Goal: Check status: Check status

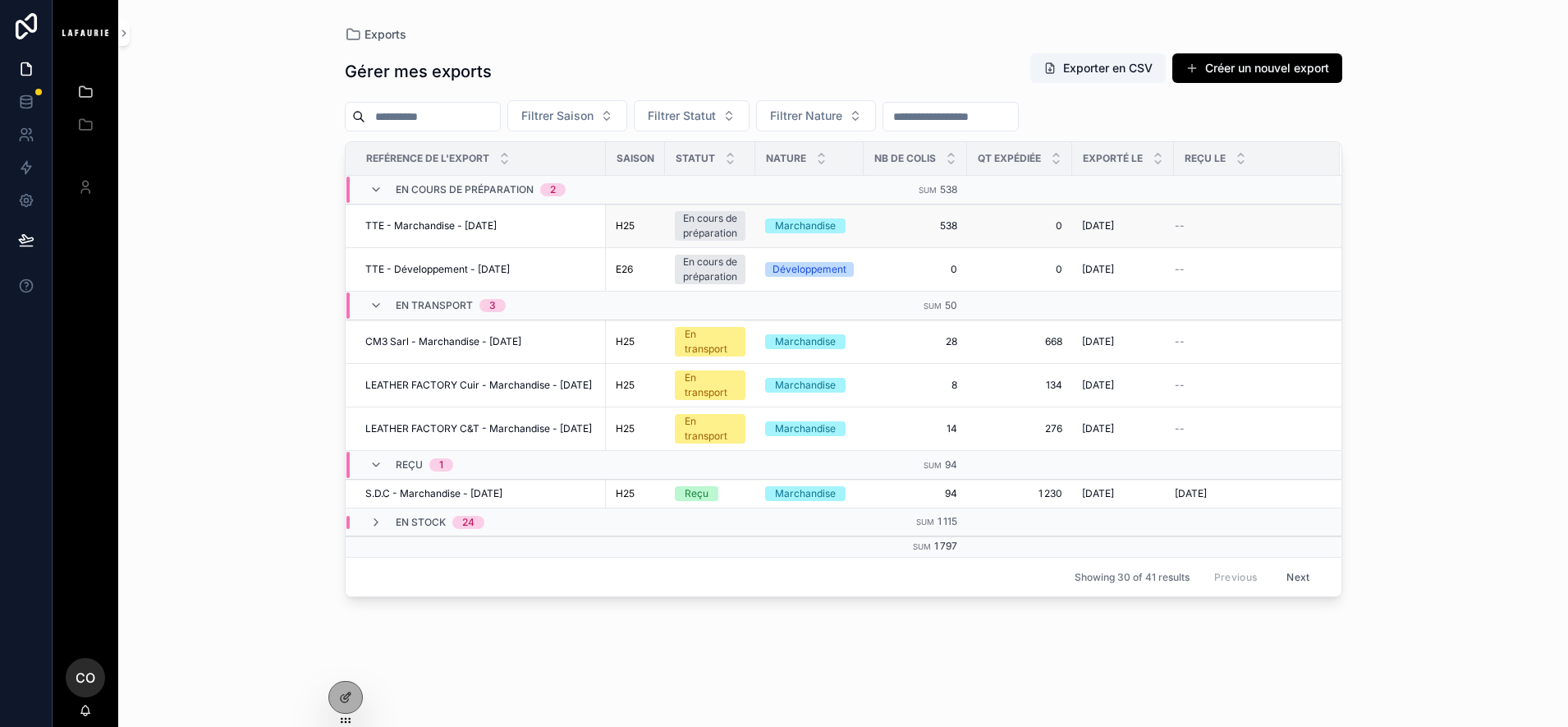
click at [596, 232] on div "TTE - Marchandise - [DATE] TTE - Marchandise - [DATE]" at bounding box center [481, 225] width 231 height 13
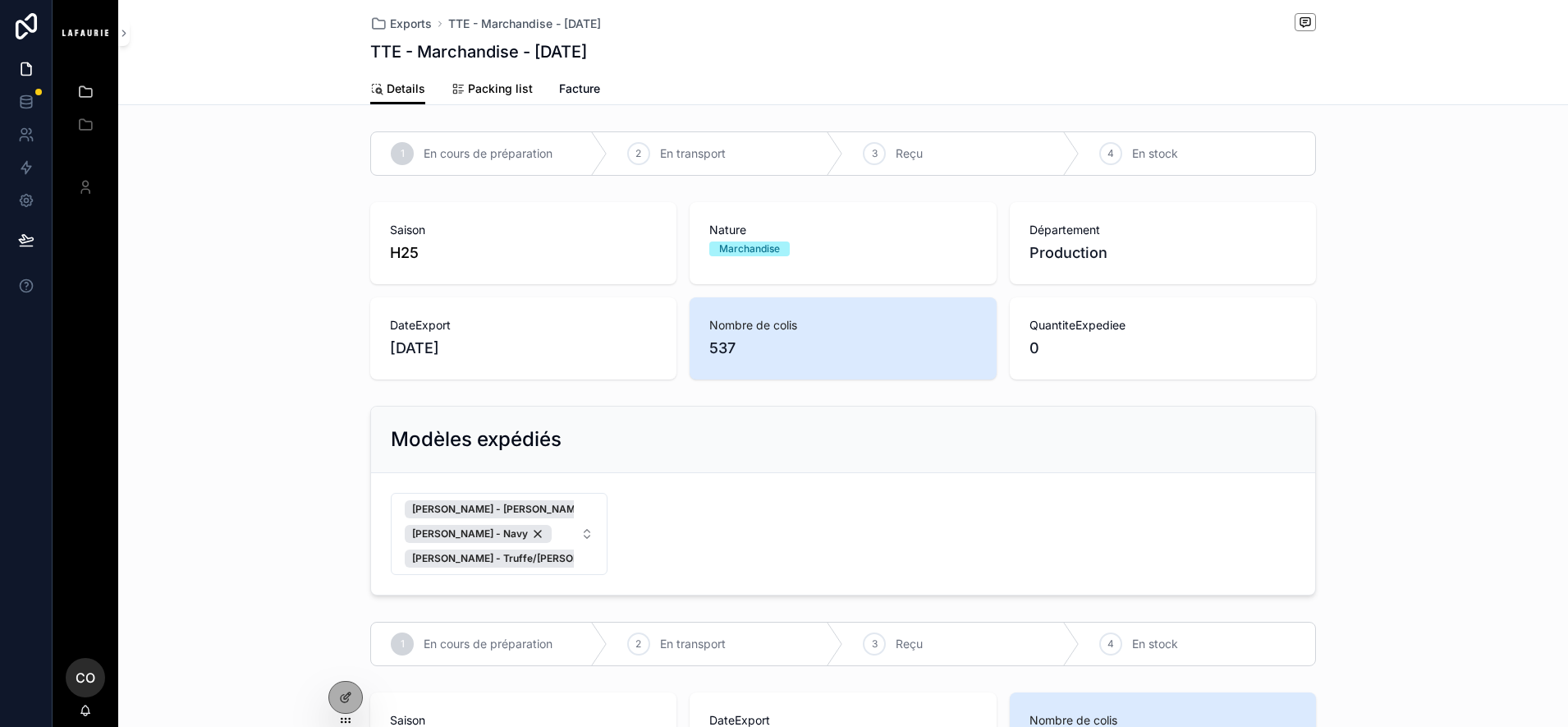
click at [496, 90] on span "Packing list" at bounding box center [500, 88] width 65 height 16
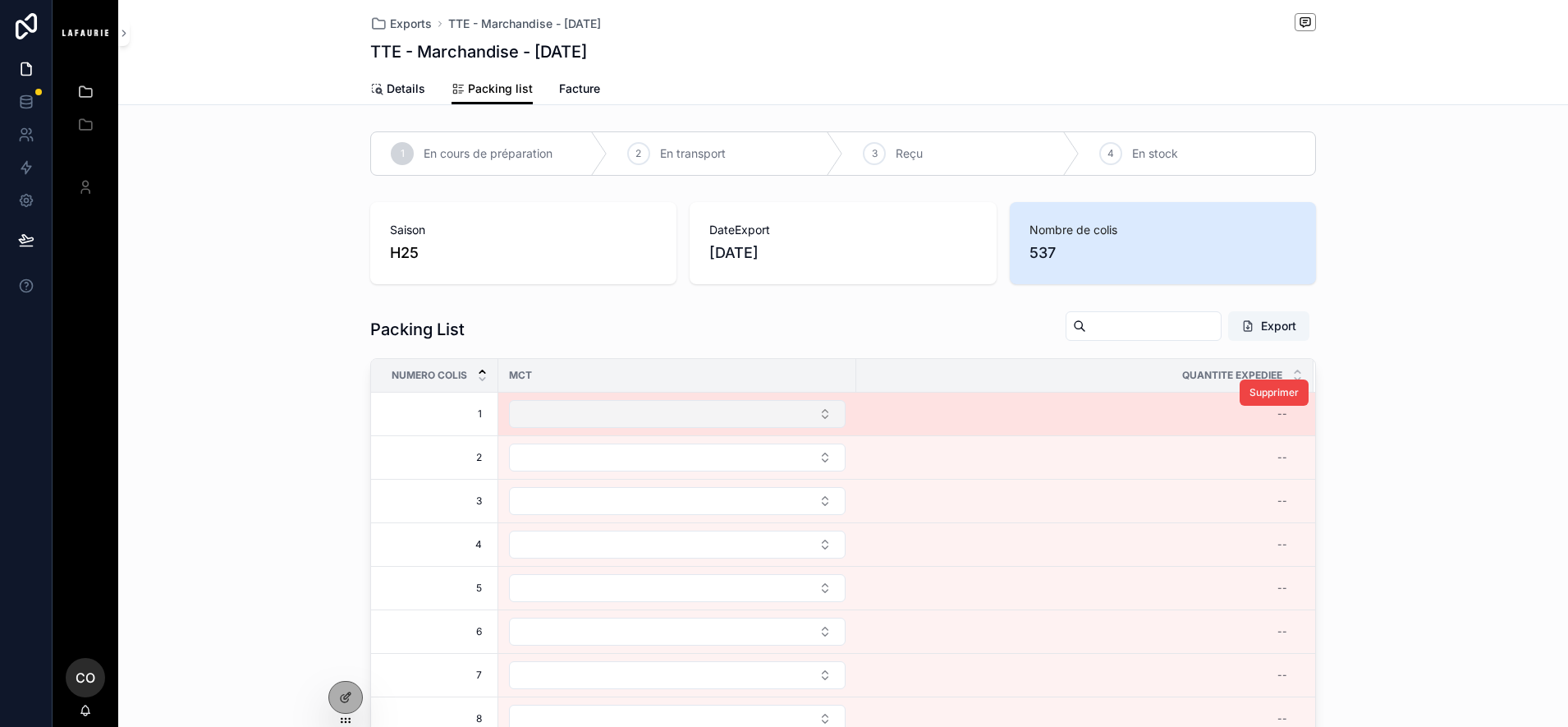
click at [780, 417] on button "Select Button" at bounding box center [677, 414] width 336 height 28
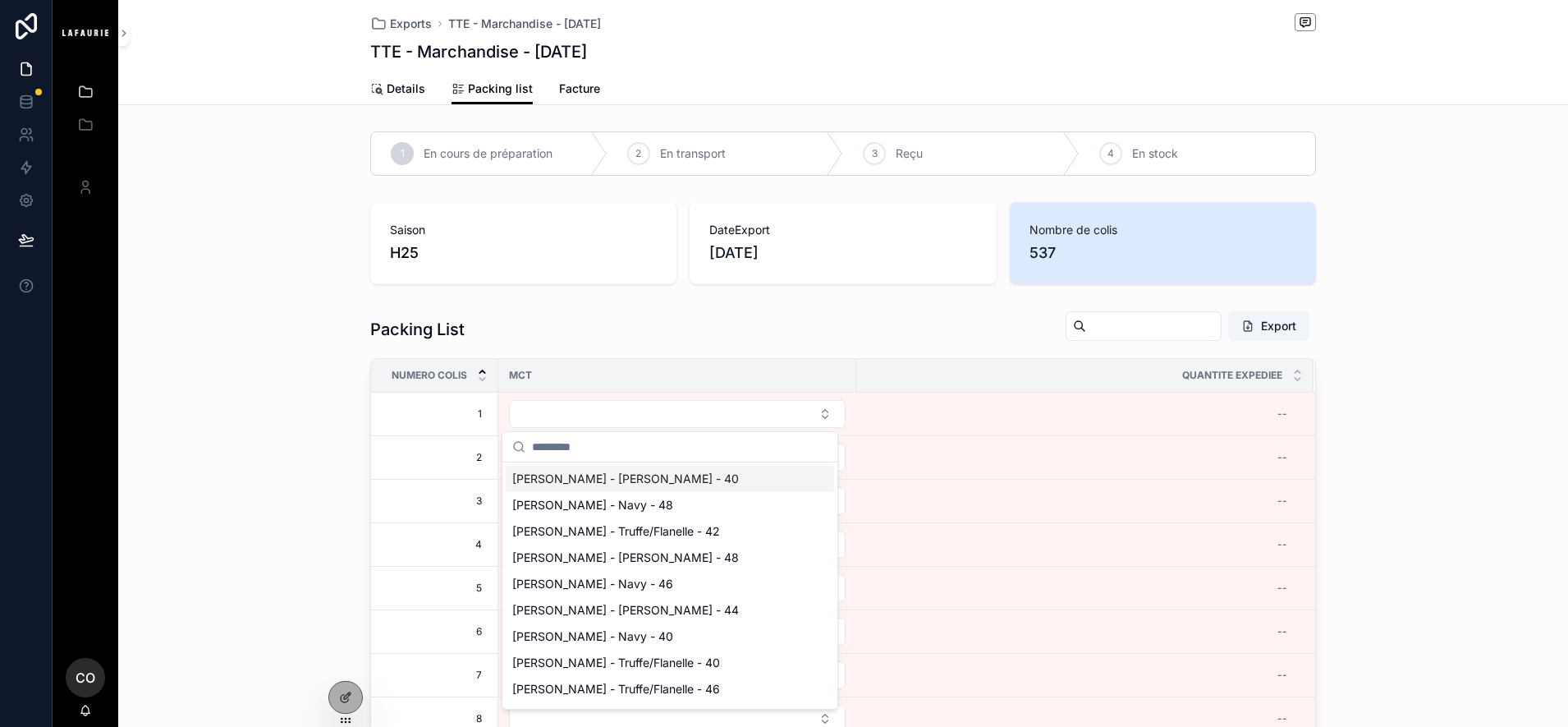
click at [247, 389] on div "Packing List Export Numero colis MCT Quantite expediee 1 1 -- Supprimer 2 2 -- …" at bounding box center [843, 607] width 1450 height 608
